Goal: Register for event/course

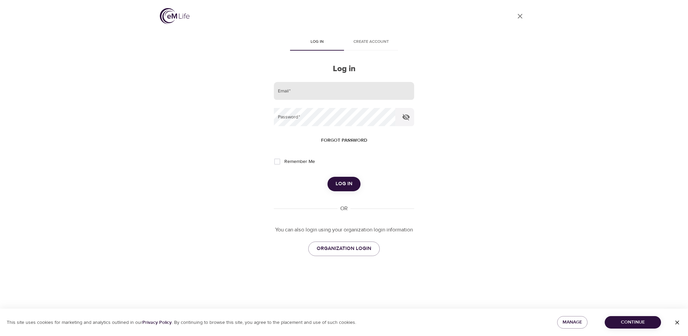
click at [295, 92] on input "email" at bounding box center [344, 91] width 140 height 18
type input "julia.herr@t-mobile.com"
click at [327, 177] on button "Log in" at bounding box center [343, 184] width 33 height 14
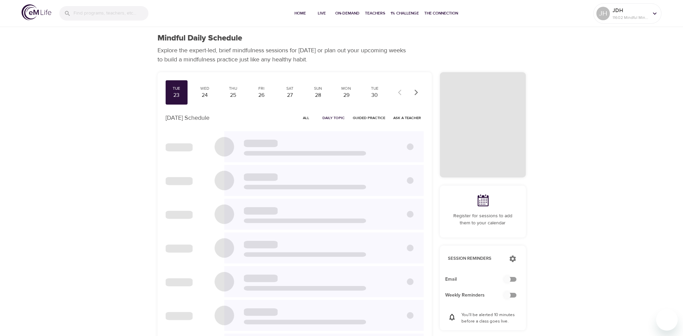
checkbox input "true"
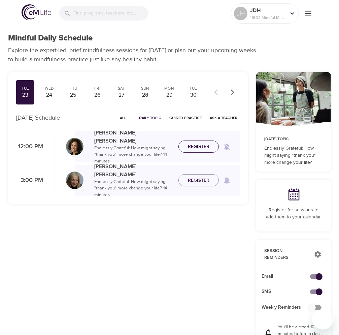
click at [202, 147] on span "Register" at bounding box center [199, 147] width 22 height 8
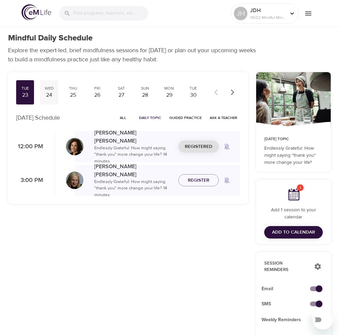
click at [51, 88] on div "Wed" at bounding box center [49, 89] width 12 height 6
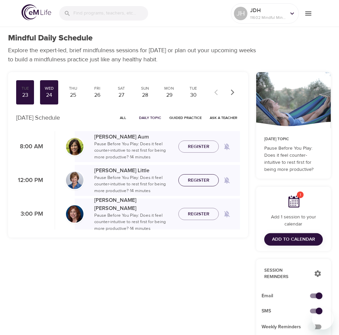
click at [200, 184] on button "Register" at bounding box center [199, 180] width 40 height 12
click at [200, 214] on span "Register" at bounding box center [199, 214] width 22 height 8
click at [171, 91] on div "29" at bounding box center [169, 95] width 12 height 8
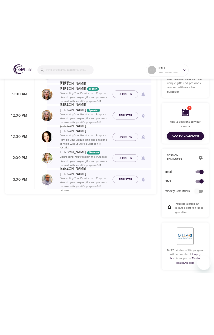
scroll to position [132, 0]
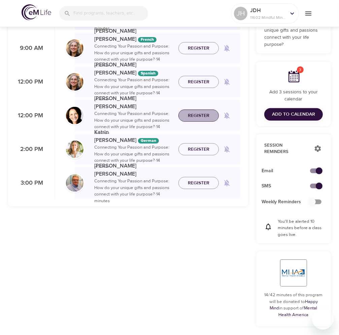
click at [196, 115] on span "Register" at bounding box center [199, 116] width 22 height 8
click at [199, 183] on span "Register" at bounding box center [199, 183] width 22 height 8
click at [293, 115] on span "Add to Calendar" at bounding box center [293, 114] width 43 height 8
